Goal: Information Seeking & Learning: Learn about a topic

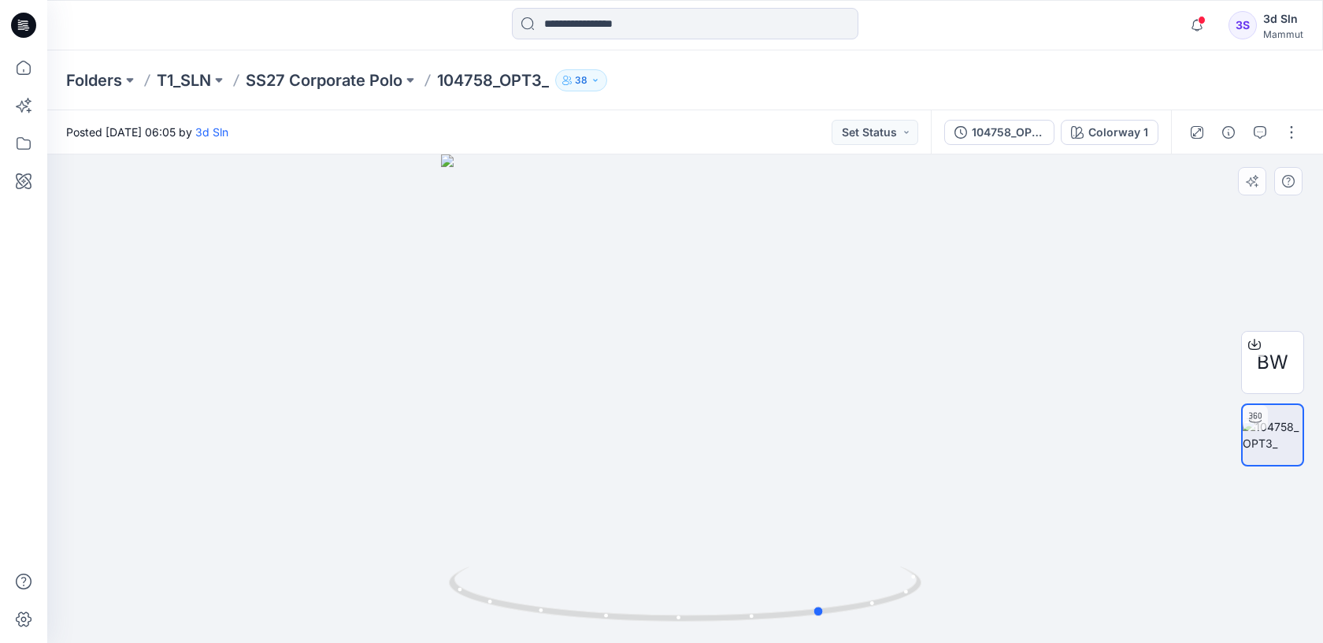
drag, startPoint x: 900, startPoint y: 420, endPoint x: 576, endPoint y: 433, distance: 324.8
click at [576, 433] on div at bounding box center [685, 398] width 1276 height 488
drag, startPoint x: 678, startPoint y: 301, endPoint x: 891, endPoint y: 292, distance: 212.9
click at [891, 292] on div at bounding box center [685, 398] width 1276 height 488
drag, startPoint x: 676, startPoint y: 262, endPoint x: 637, endPoint y: 261, distance: 38.6
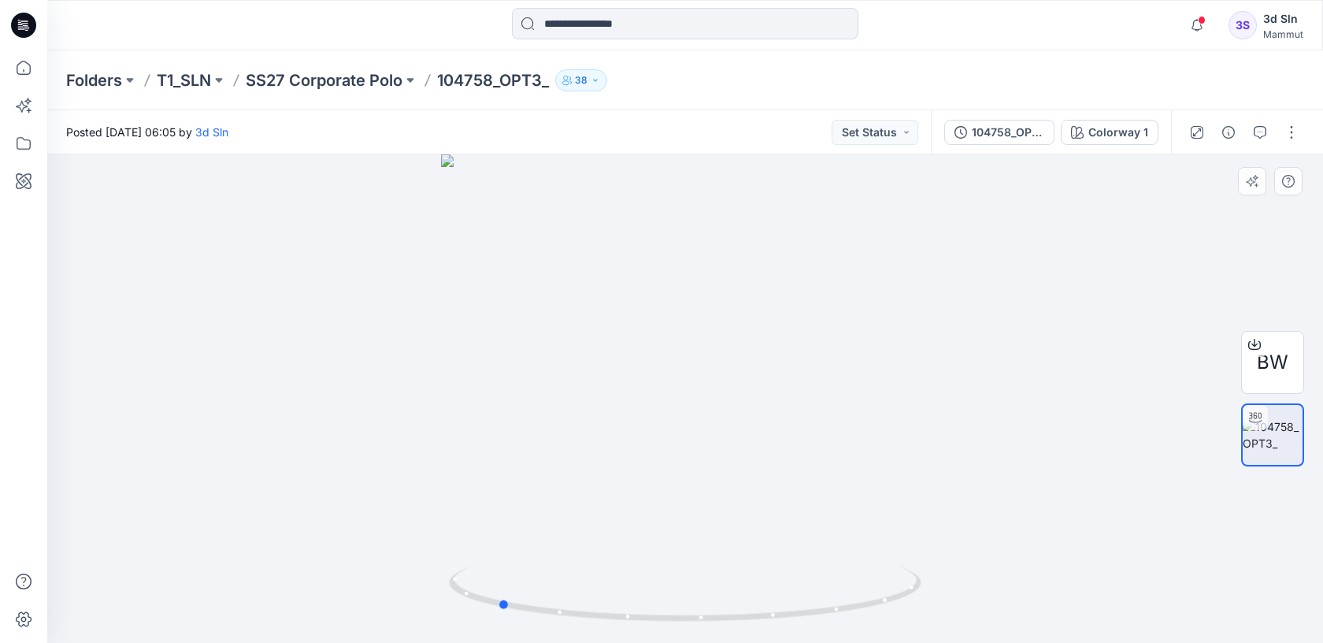
click at [637, 261] on div at bounding box center [685, 398] width 1276 height 488
drag, startPoint x: 610, startPoint y: 366, endPoint x: 600, endPoint y: 458, distance: 92.6
click at [600, 458] on img at bounding box center [628, 398] width 1869 height 489
drag, startPoint x: 619, startPoint y: 344, endPoint x: 617, endPoint y: 365, distance: 20.6
click at [617, 365] on img at bounding box center [626, 398] width 1869 height 489
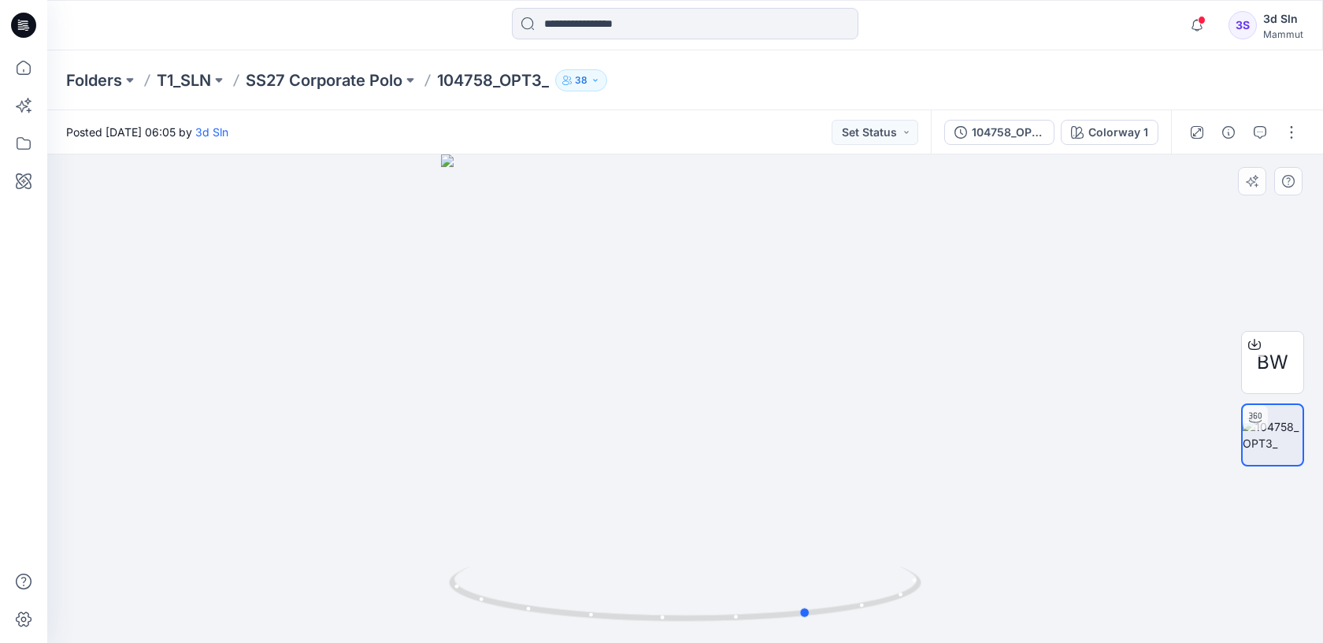
drag, startPoint x: 619, startPoint y: 311, endPoint x: 652, endPoint y: 310, distance: 33.1
click at [652, 309] on div at bounding box center [685, 398] width 1276 height 488
click at [340, 87] on p "SS27 Corporate Polo" at bounding box center [324, 80] width 157 height 22
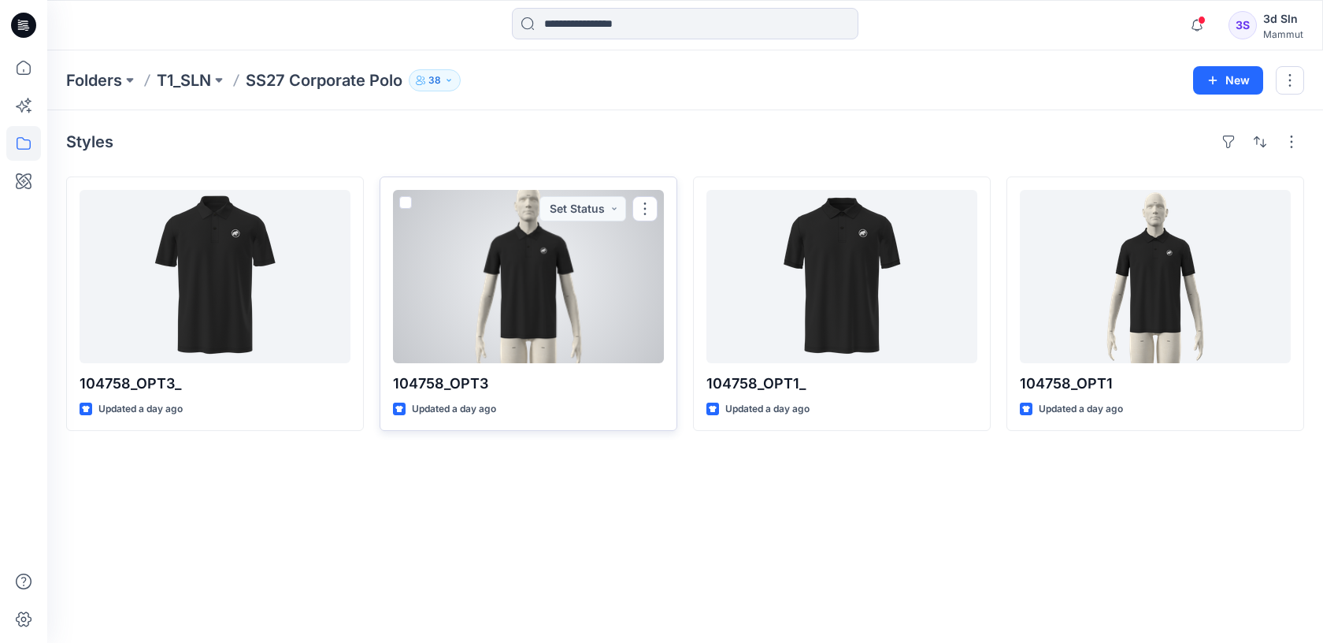
click at [577, 274] on div at bounding box center [528, 276] width 271 height 173
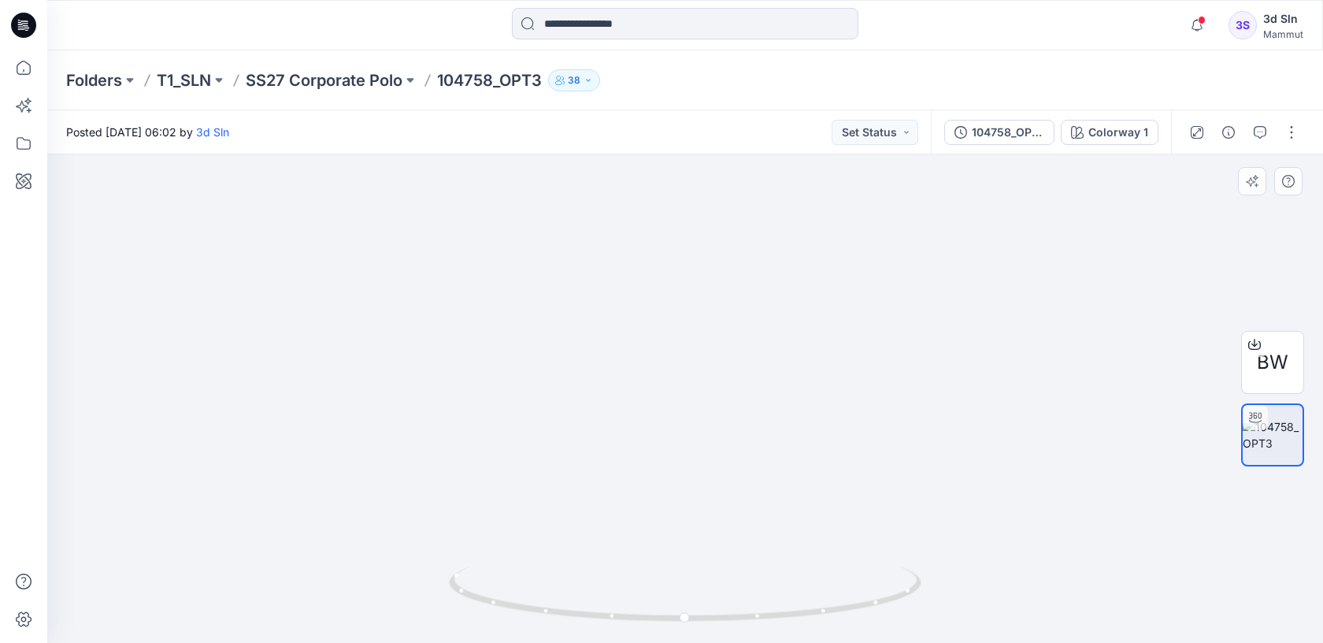
drag, startPoint x: 735, startPoint y: 228, endPoint x: 711, endPoint y: 434, distance: 207.0
click at [711, 434] on img at bounding box center [661, 157] width 1869 height 974
drag, startPoint x: 387, startPoint y: 388, endPoint x: 625, endPoint y: 380, distance: 238.0
click at [625, 380] on div at bounding box center [685, 398] width 1276 height 488
click at [377, 81] on p "SS27 Corporate Polo" at bounding box center [324, 80] width 157 height 22
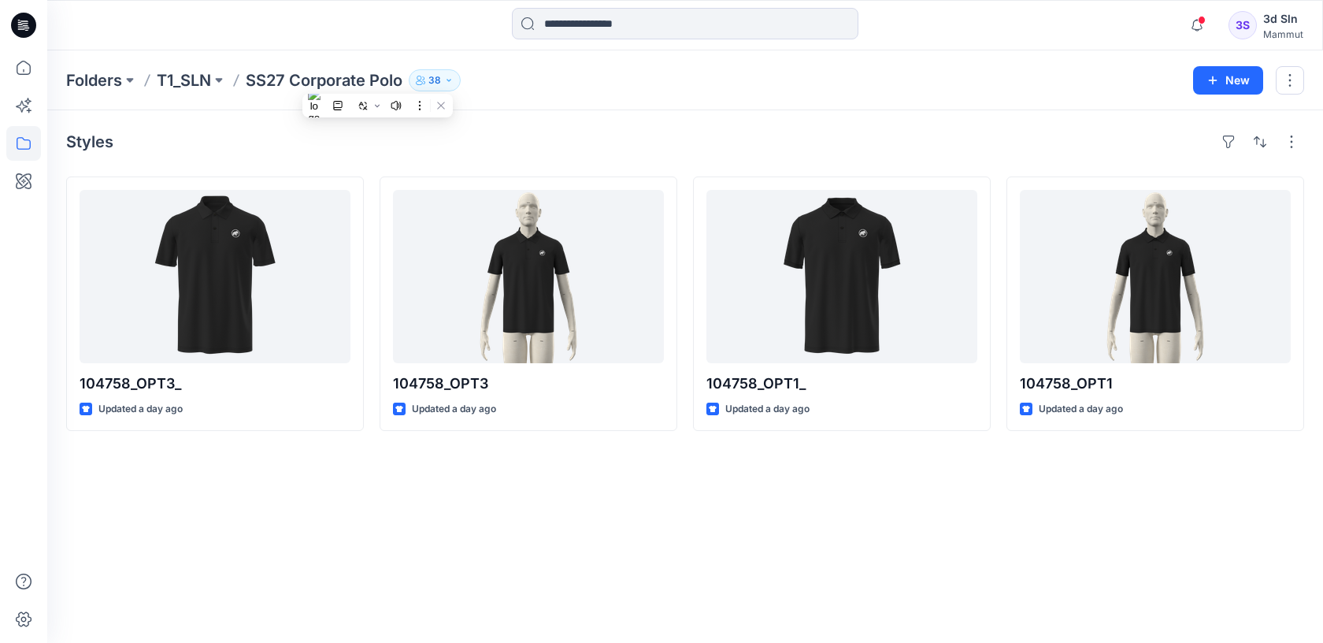
click at [400, 459] on div "Styles 104758_OPT3_ Updated a day ago 104758_OPT3 Updated a day ago 104758_OPT1…" at bounding box center [685, 376] width 1276 height 533
click at [78, 80] on p "Folders" at bounding box center [94, 80] width 56 height 22
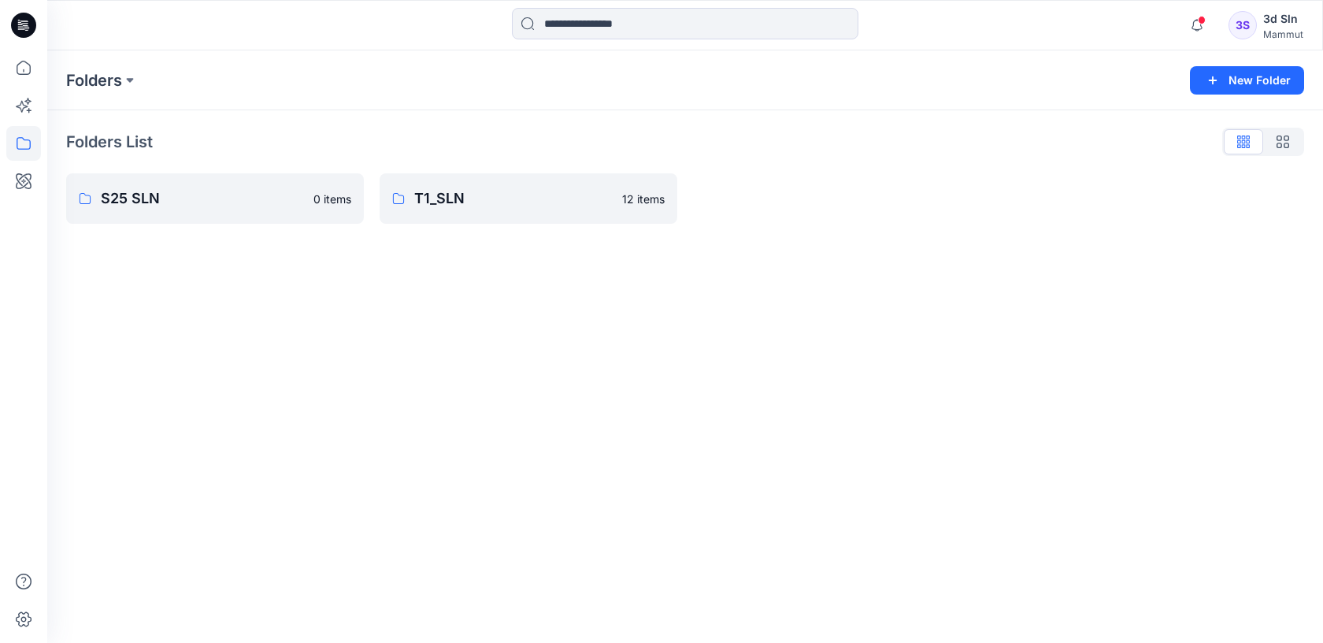
click at [326, 346] on div "Folders New Folder Folders List S25 SLN 0 items T1_SLN 12 items" at bounding box center [685, 346] width 1276 height 592
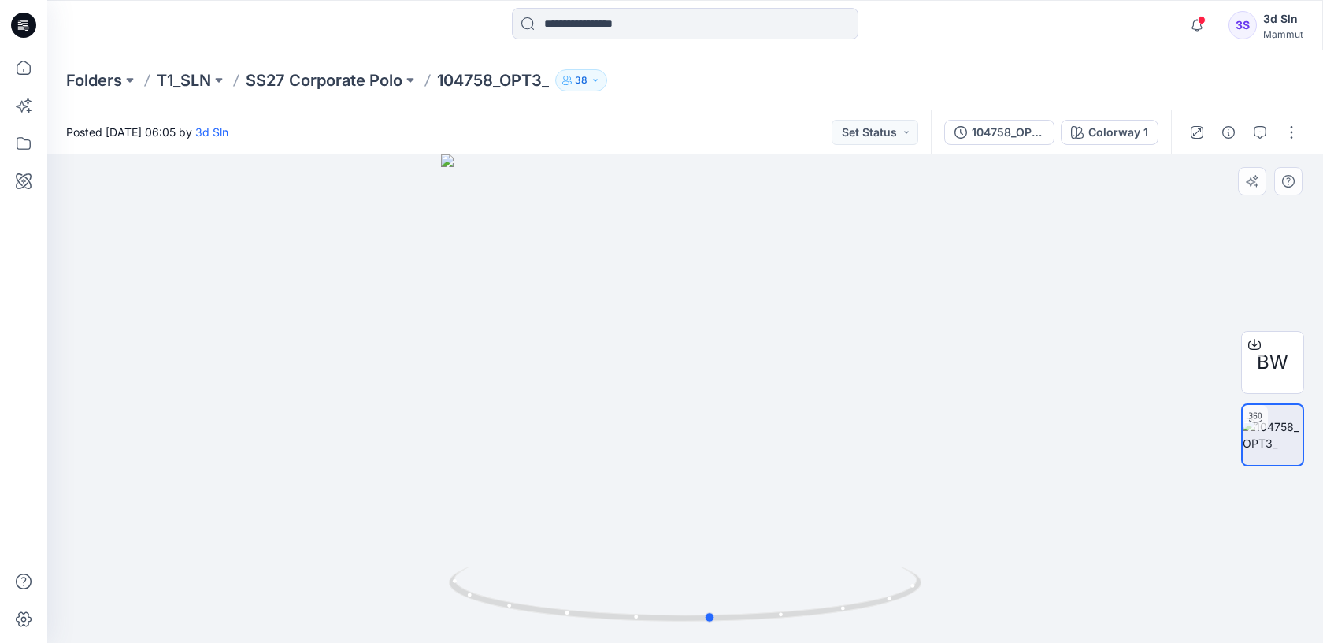
click at [673, 310] on div at bounding box center [685, 398] width 1276 height 488
drag, startPoint x: 711, startPoint y: 508, endPoint x: 659, endPoint y: 326, distance: 189.3
click at [659, 326] on img at bounding box center [633, 274] width 1869 height 740
drag, startPoint x: 707, startPoint y: 432, endPoint x: 704, endPoint y: 385, distance: 46.6
click at [704, 385] on div at bounding box center [685, 398] width 1276 height 488
